Goal: Task Accomplishment & Management: Complete application form

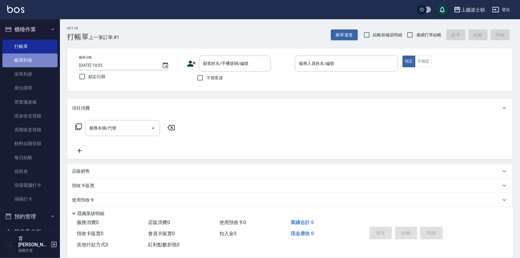
click at [30, 59] on link "帳單列表" at bounding box center [29, 60] width 55 height 14
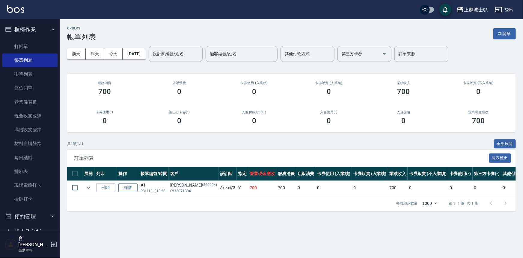
click at [124, 189] on link "詳情" at bounding box center [127, 187] width 19 height 9
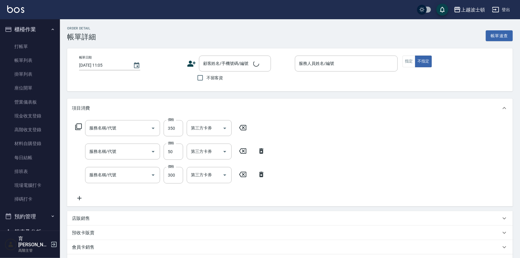
type input "[DATE] 10:28"
type input "Akemi-2"
type input "剪髮(305)"
type input "洗髮加錢升等(206)"
type input "洗髮(201)"
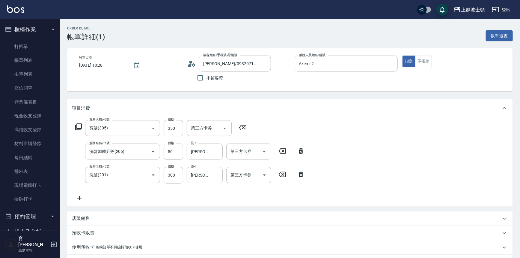
type input "林秀娟/0932071884/560904"
click at [77, 197] on icon at bounding box center [79, 197] width 15 height 7
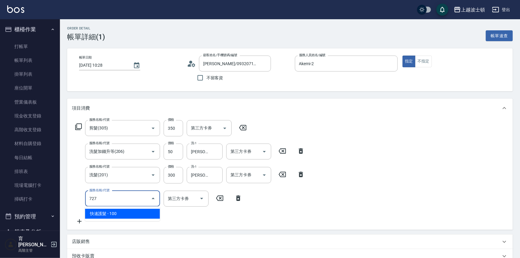
click at [115, 215] on span "快速護髮 - 100" at bounding box center [122, 213] width 75 height 10
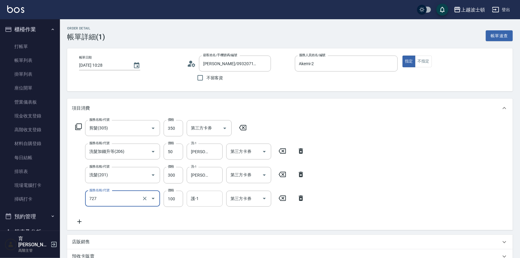
type input "快速護髮(727)"
click at [208, 203] on input "護-1" at bounding box center [205, 198] width 31 height 10
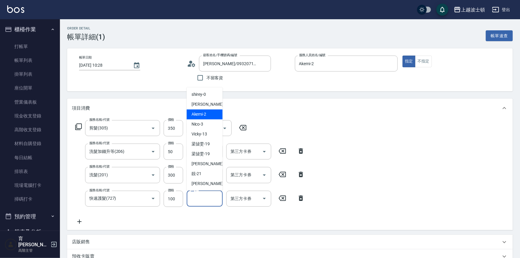
click at [215, 114] on div "Akemi -2" at bounding box center [205, 114] width 36 height 10
type input "Akemi-2"
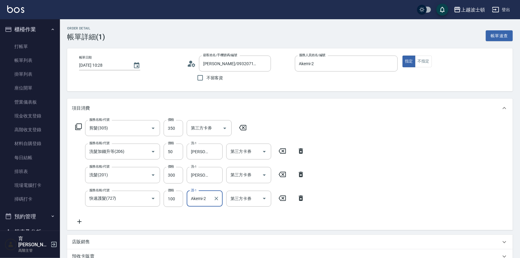
click at [417, 155] on div "服務名稱/代號 剪髮(305) 服務名稱/代號 價格 350 價格 第三方卡券 第三方卡券 服務名稱/代號 洗髮加錢升等(206) 服務名稱/代號 價格 50…" at bounding box center [290, 174] width 446 height 112
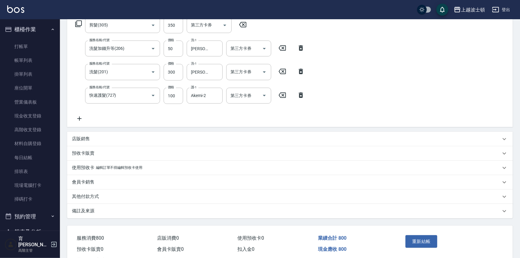
scroll to position [127, 0]
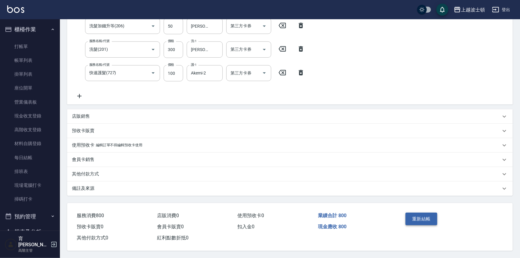
click at [422, 217] on button "重新結帳" at bounding box center [422, 218] width 32 height 13
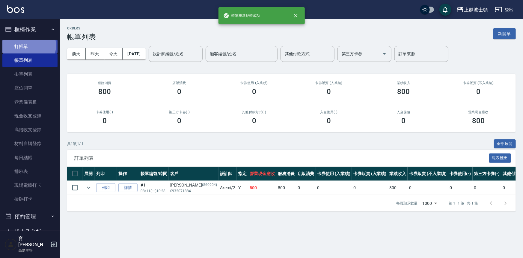
click at [25, 45] on link "打帳單" at bounding box center [29, 47] width 55 height 14
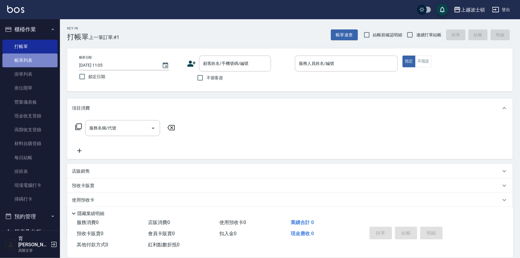
click at [41, 62] on link "帳單列表" at bounding box center [29, 60] width 55 height 14
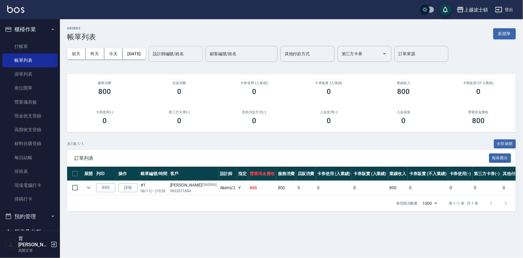
click at [181, 49] on div "設計師編號/姓名 設計師編號/姓名" at bounding box center [176, 54] width 54 height 16
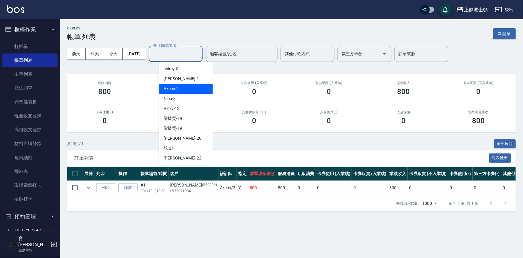
click at [186, 86] on div "Akemi -2" at bounding box center [186, 89] width 54 height 10
type input "Akemi-2"
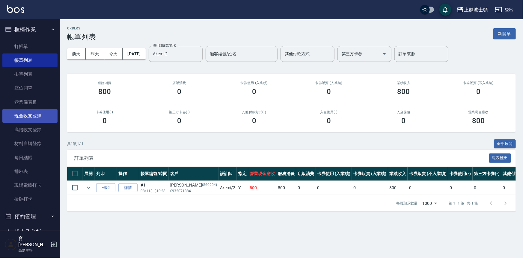
click at [26, 117] on link "現金收支登錄" at bounding box center [29, 116] width 55 height 14
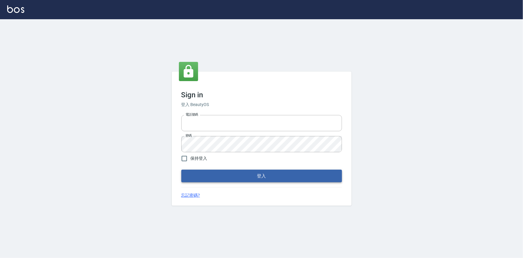
type input "0922670776"
click at [232, 176] on button "登入" at bounding box center [261, 175] width 161 height 13
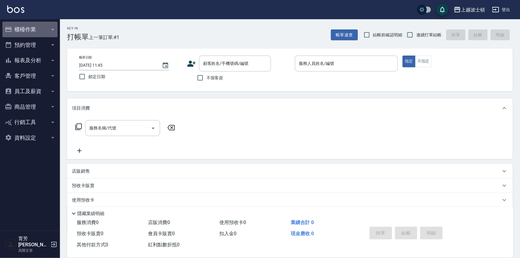
click at [25, 25] on button "櫃檯作業" at bounding box center [29, 30] width 55 height 16
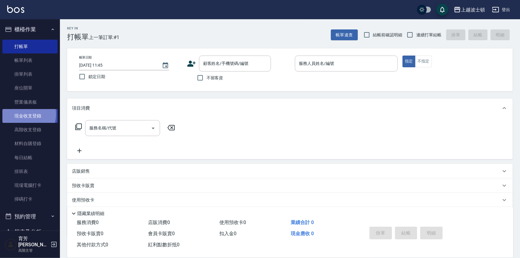
click at [21, 114] on link "現金收支登錄" at bounding box center [29, 116] width 55 height 14
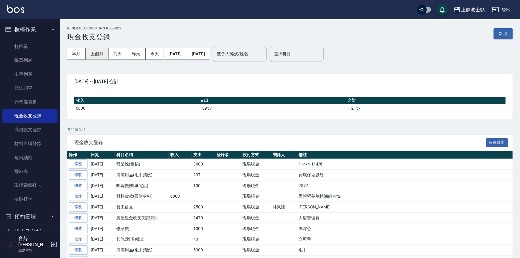
click at [100, 56] on button "上個月" at bounding box center [97, 53] width 23 height 11
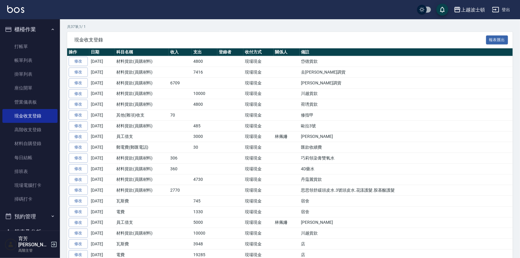
scroll to position [104, 0]
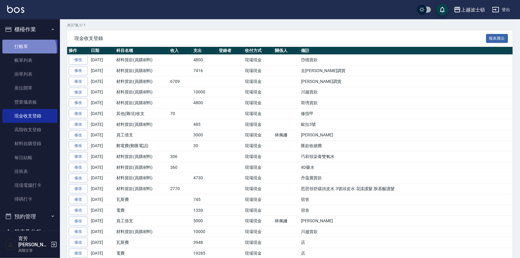
click at [26, 50] on link "打帳單" at bounding box center [29, 47] width 55 height 14
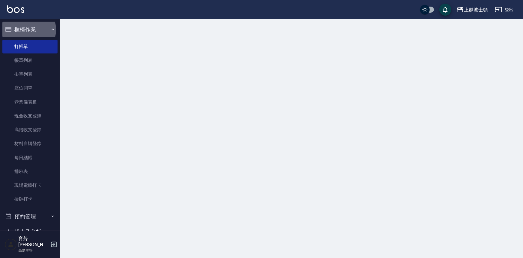
click at [25, 30] on button "櫃檯作業" at bounding box center [29, 30] width 55 height 16
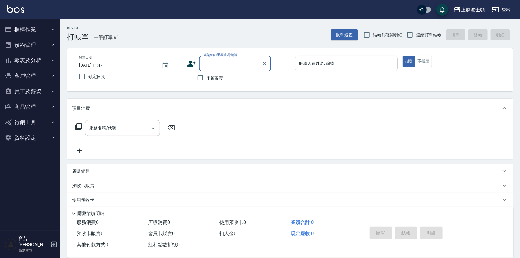
click at [217, 76] on span "不留客資" at bounding box center [215, 78] width 17 height 6
click at [207, 76] on input "不留客資" at bounding box center [200, 77] width 13 height 13
checkbox input "true"
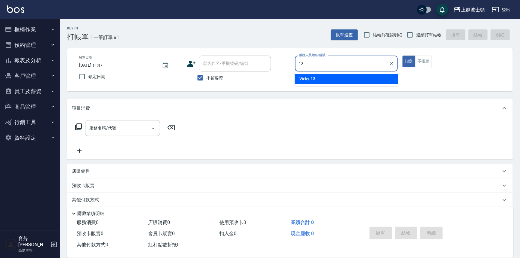
type input "Vicky-13"
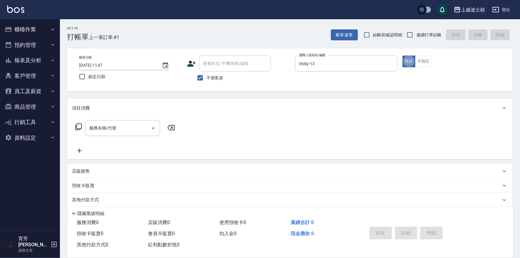
type button "true"
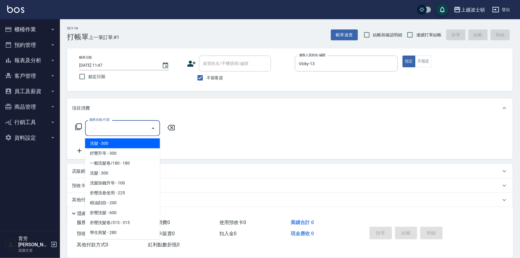
drag, startPoint x: 130, startPoint y: 126, endPoint x: 130, endPoint y: 130, distance: 4.5
click at [130, 127] on input "服務名稱/代號" at bounding box center [118, 128] width 61 height 10
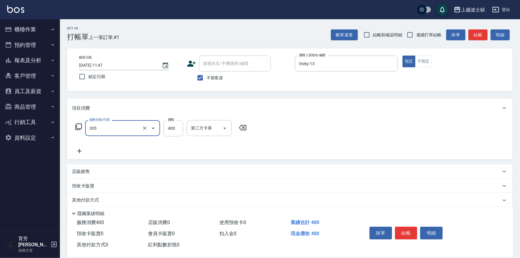
type input "剪髮(305)"
click at [81, 149] on icon at bounding box center [79, 150] width 15 height 7
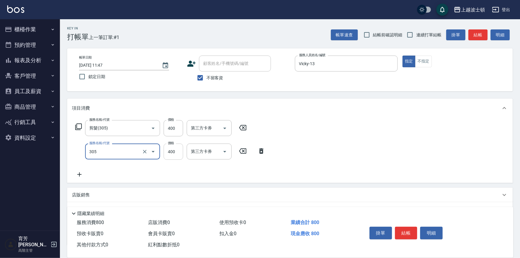
type input "剪髮(305)"
click at [173, 154] on input "400" at bounding box center [173, 151] width 19 height 16
type input "350"
click at [176, 127] on input "400" at bounding box center [173, 128] width 19 height 16
type input "350"
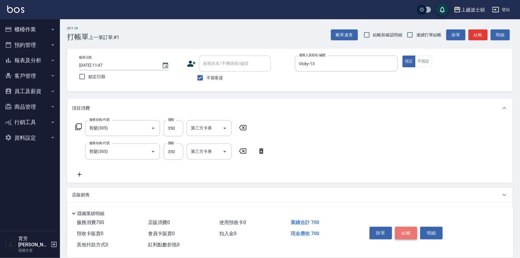
click at [412, 228] on button "結帳" at bounding box center [406, 232] width 22 height 13
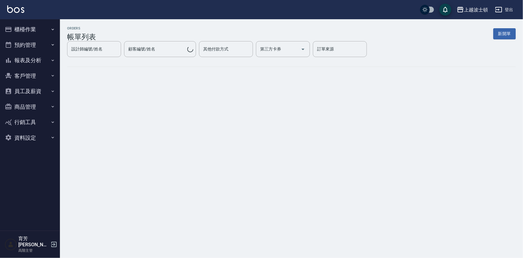
click at [14, 27] on button "櫃檯作業" at bounding box center [29, 30] width 55 height 16
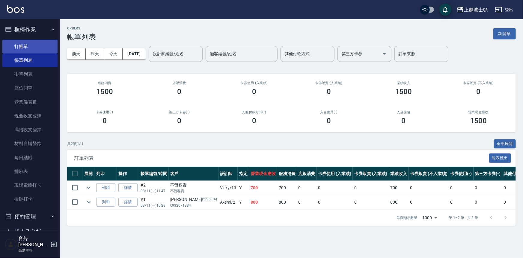
drag, startPoint x: 22, startPoint y: 51, endPoint x: 22, endPoint y: 47, distance: 3.9
click at [22, 51] on link "打帳單" at bounding box center [29, 47] width 55 height 14
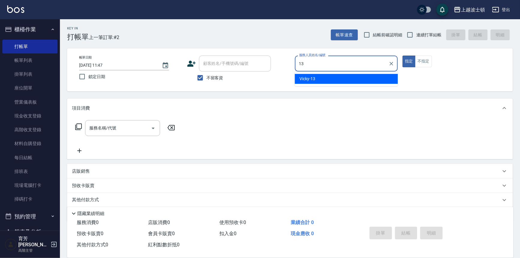
type input "Vicky-13"
type button "true"
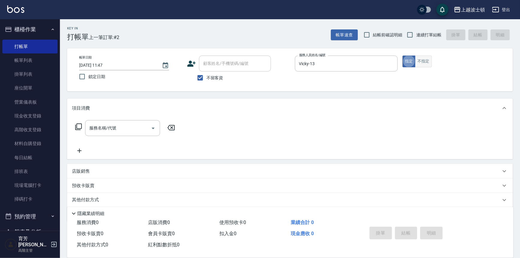
click at [424, 55] on button "不指定" at bounding box center [423, 61] width 17 height 12
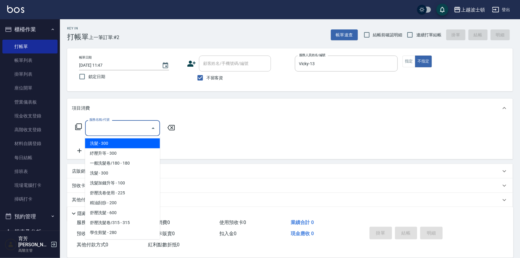
click at [119, 127] on input "服務名稱/代號" at bounding box center [118, 128] width 61 height 10
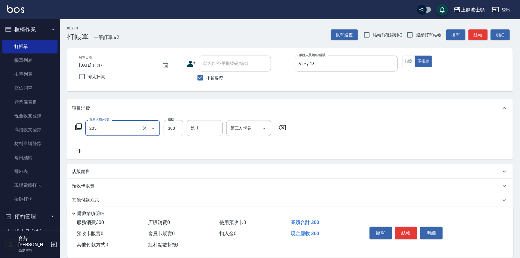
type input "洗髮(205)"
click at [79, 148] on icon at bounding box center [79, 150] width 15 height 7
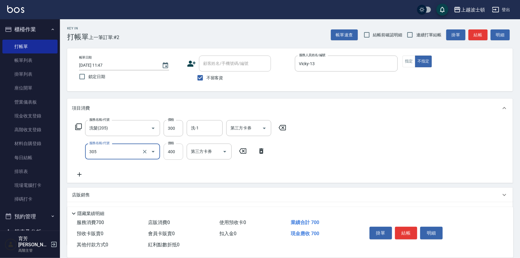
type input "剪髮(305)"
click at [171, 149] on input "400" at bounding box center [173, 151] width 19 height 16
type input "350"
click at [199, 129] on input "洗-1" at bounding box center [205, 128] width 31 height 10
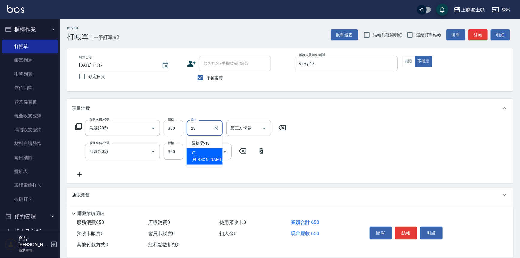
type input "巧莉-23"
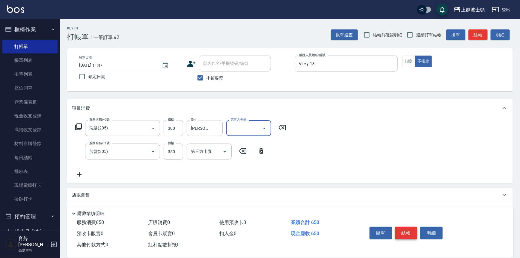
click at [403, 230] on button "結帳" at bounding box center [406, 232] width 22 height 13
